Goal: Find specific page/section: Find specific page/section

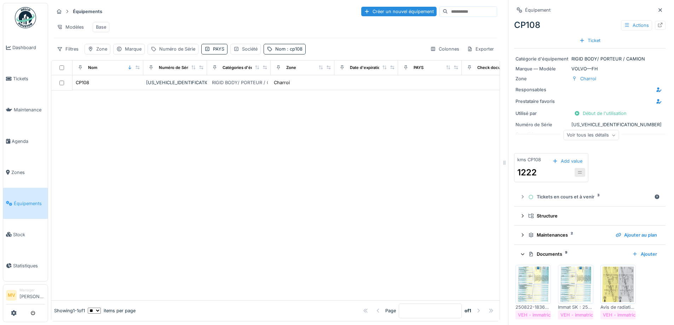
scroll to position [5, 0]
click at [281, 48] on div "Nom : cp108" at bounding box center [288, 49] width 27 height 7
click at [310, 81] on input "*****" at bounding box center [302, 88] width 70 height 15
type input "*"
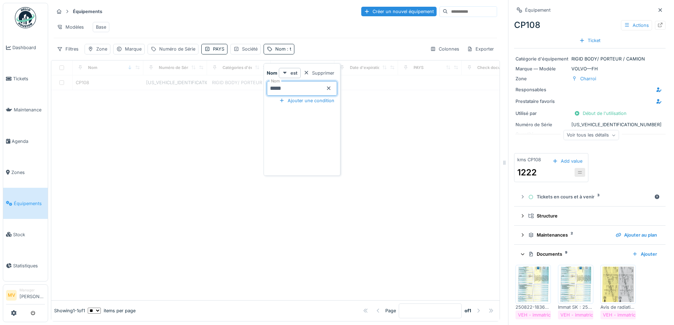
type input "*****"
click at [168, 171] on div at bounding box center [275, 195] width 449 height 210
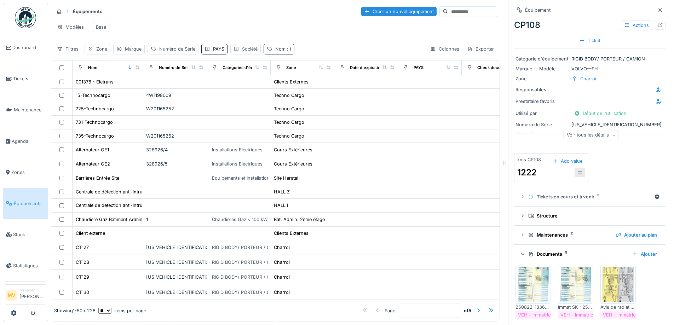
click at [284, 47] on div "Nom : t" at bounding box center [283, 49] width 16 height 7
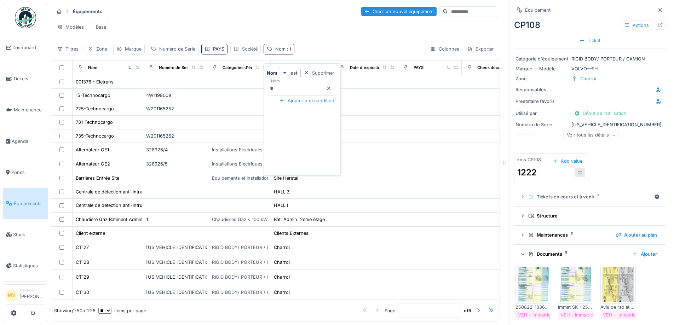
click at [292, 81] on input "*" at bounding box center [302, 88] width 70 height 15
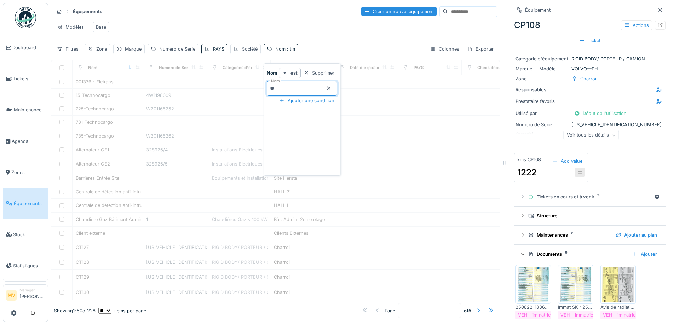
type input "*****"
click at [376, 44] on div "Filtres Zone Marque Numéro de Série PAYS Société Nom : tm005 Colonnes Exporter" at bounding box center [276, 49] width 444 height 10
click at [658, 8] on icon at bounding box center [661, 10] width 6 height 5
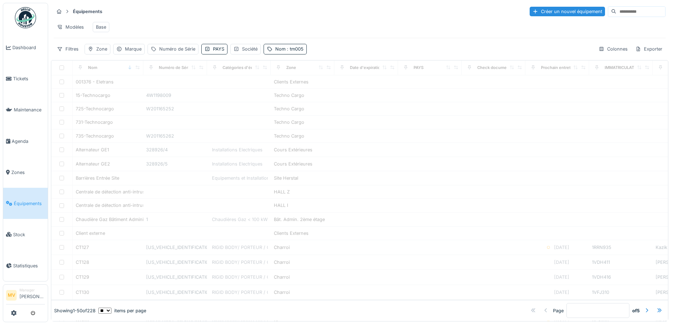
scroll to position [5, 0]
click at [213, 47] on div "PAYS" at bounding box center [218, 49] width 11 height 7
click at [249, 27] on div "Modèles Base" at bounding box center [360, 27] width 612 height 16
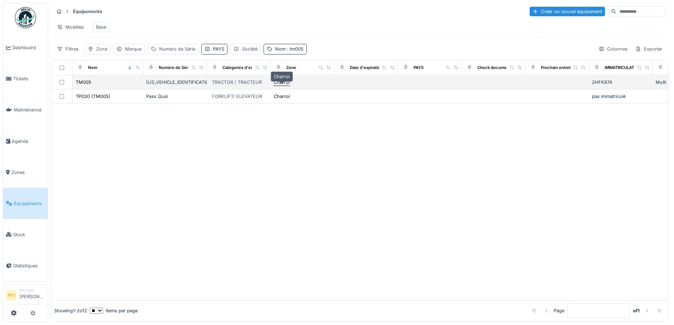
click at [280, 82] on div "Charroi" at bounding box center [282, 82] width 16 height 7
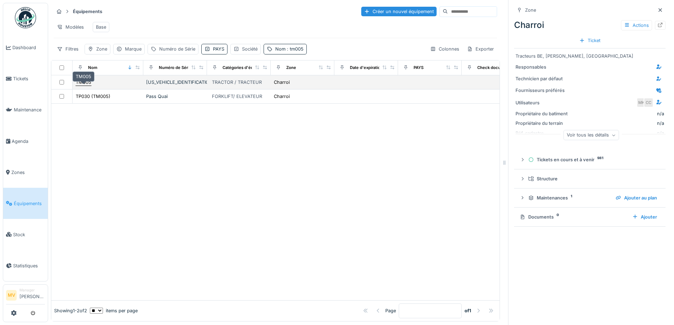
click at [88, 82] on div "TM005" at bounding box center [84, 82] width 16 height 7
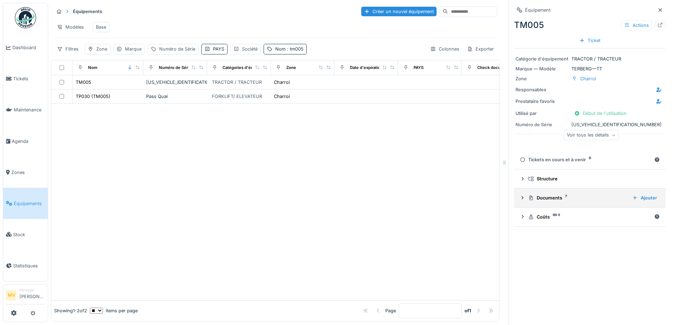
click at [546, 195] on div "Documents 7" at bounding box center [578, 198] width 98 height 7
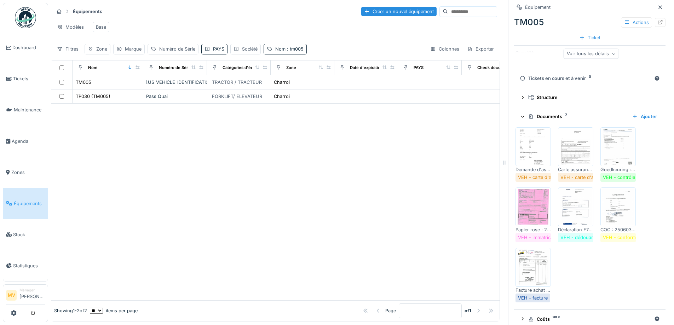
scroll to position [92, 0]
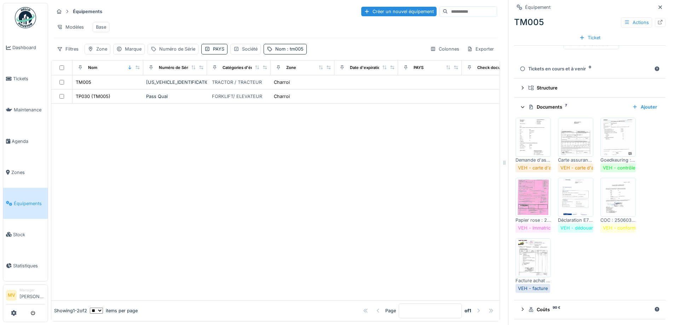
click at [612, 124] on img at bounding box center [619, 137] width 32 height 35
